Goal: Transaction & Acquisition: Download file/media

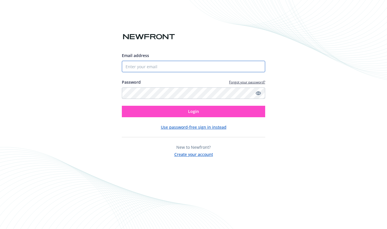
type input "[EMAIL_ADDRESS][DOMAIN_NAME]"
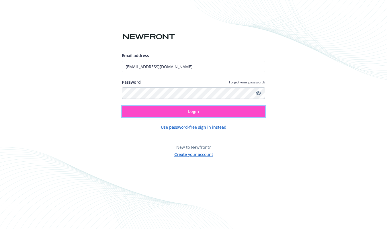
click at [187, 110] on button "Login" at bounding box center [193, 111] width 143 height 11
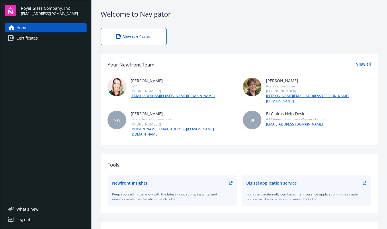
click at [133, 38] on div "View certificates" at bounding box center [133, 36] width 42 height 5
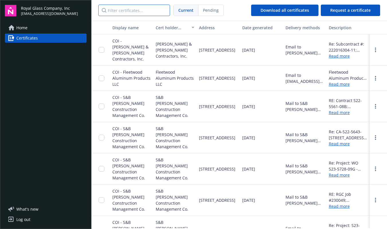
click at [119, 12] on input "Filter certificates..." at bounding box center [134, 10] width 72 height 11
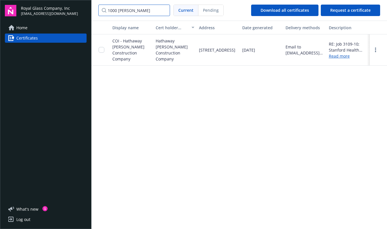
type input "1000 welch"
click at [102, 50] on input "checkbox" at bounding box center [102, 50] width 6 height 6
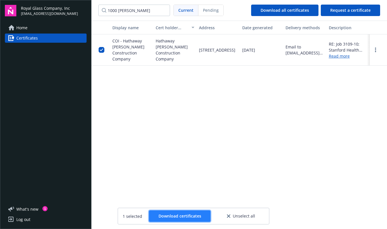
click at [196, 216] on span "Download certificates" at bounding box center [180, 215] width 43 height 5
